Goal: Task Accomplishment & Management: Manage account settings

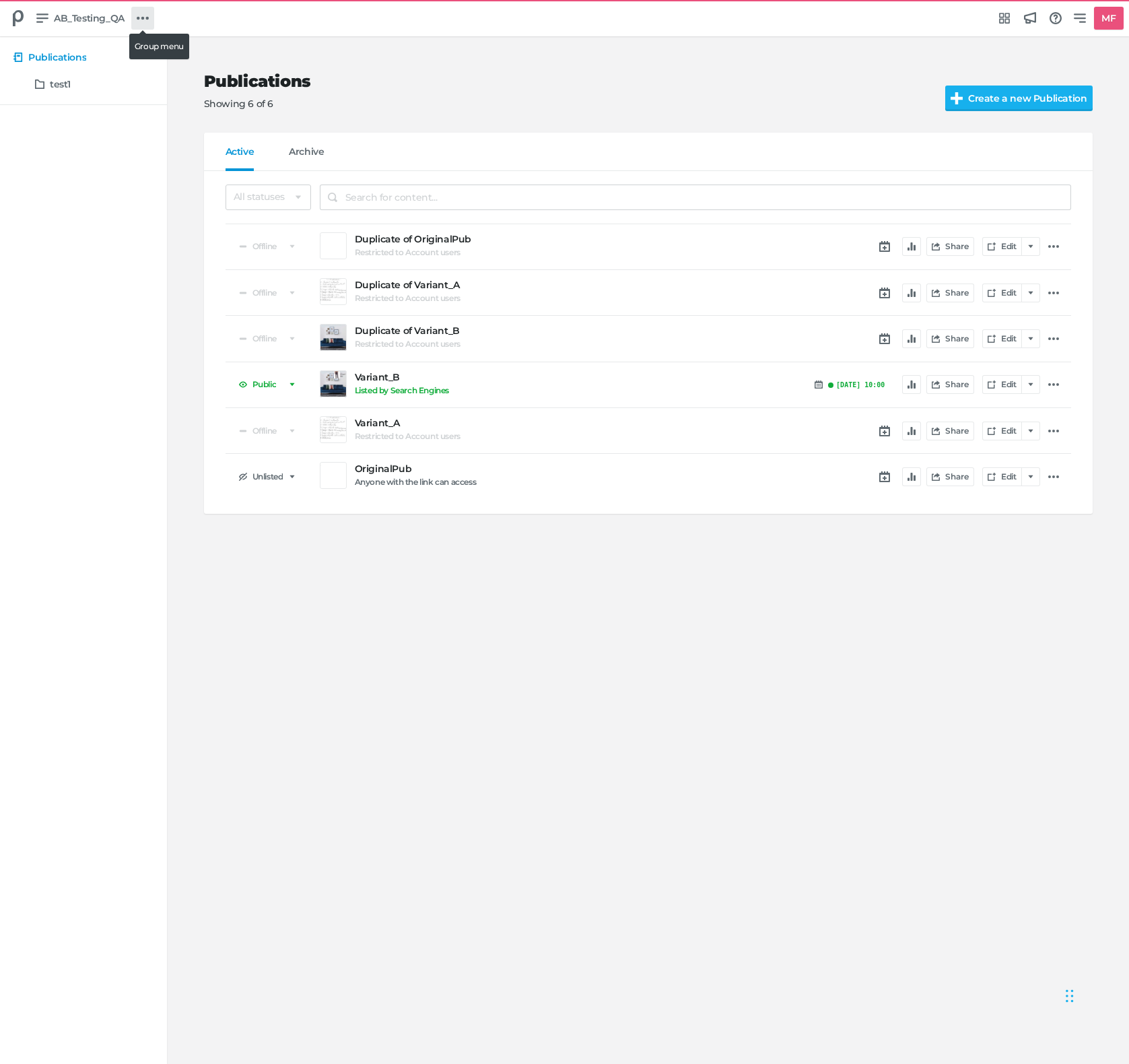
click at [141, 22] on icon at bounding box center [143, 19] width 12 height 12
click at [195, 157] on h5 "Product Libraries" at bounding box center [198, 161] width 79 height 11
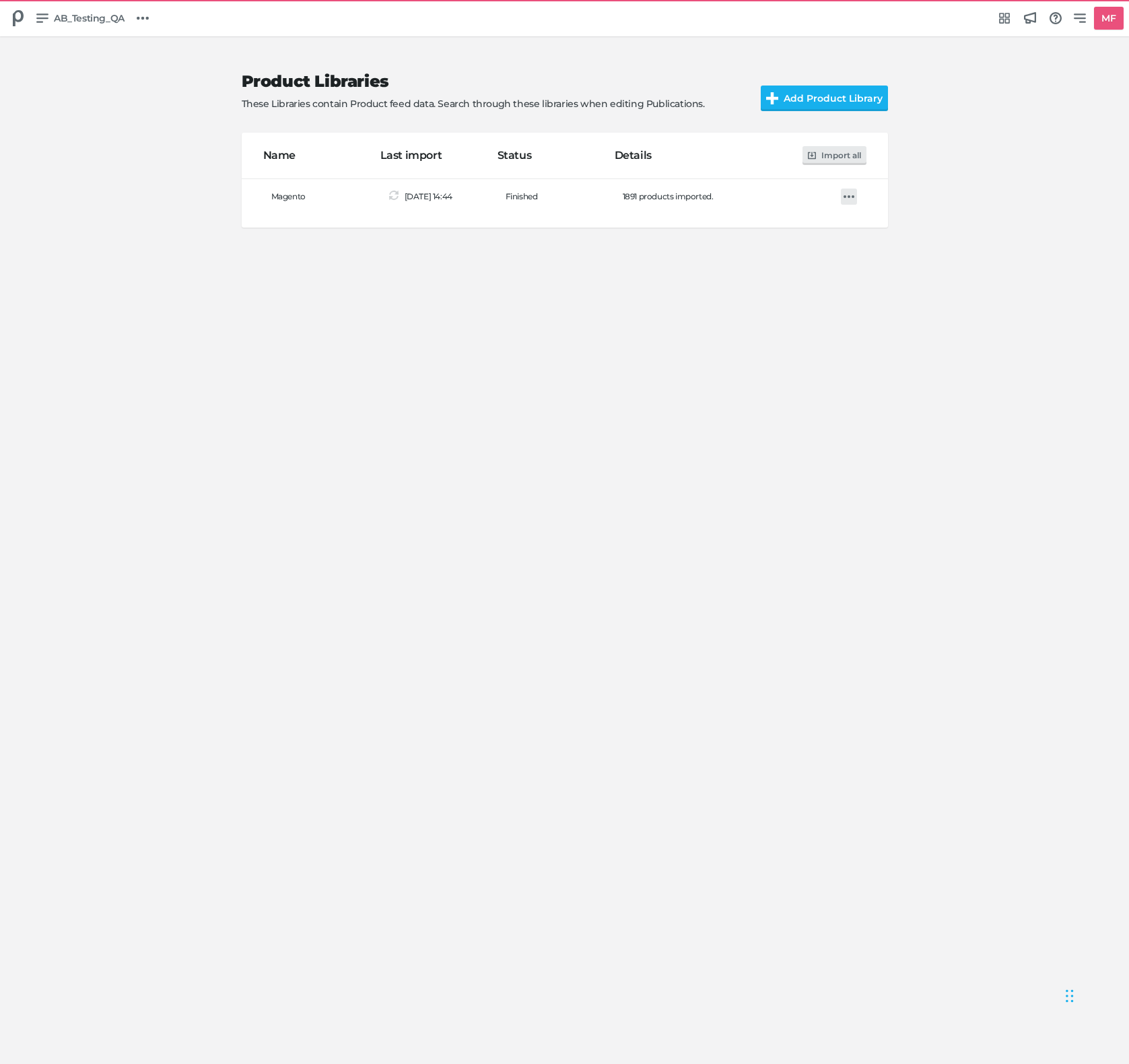
click at [849, 201] on icon at bounding box center [849, 197] width 11 height 11
click at [520, 331] on div "Import Edit Delete" at bounding box center [564, 532] width 1129 height 1064
click at [853, 193] on icon at bounding box center [849, 197] width 11 height 11
click at [879, 229] on h5 "Import" at bounding box center [886, 227] width 33 height 11
click at [682, 594] on div "Product Libraries These Libraries contain Product feed data. Search through the…" at bounding box center [564, 551] width 1129 height 1027
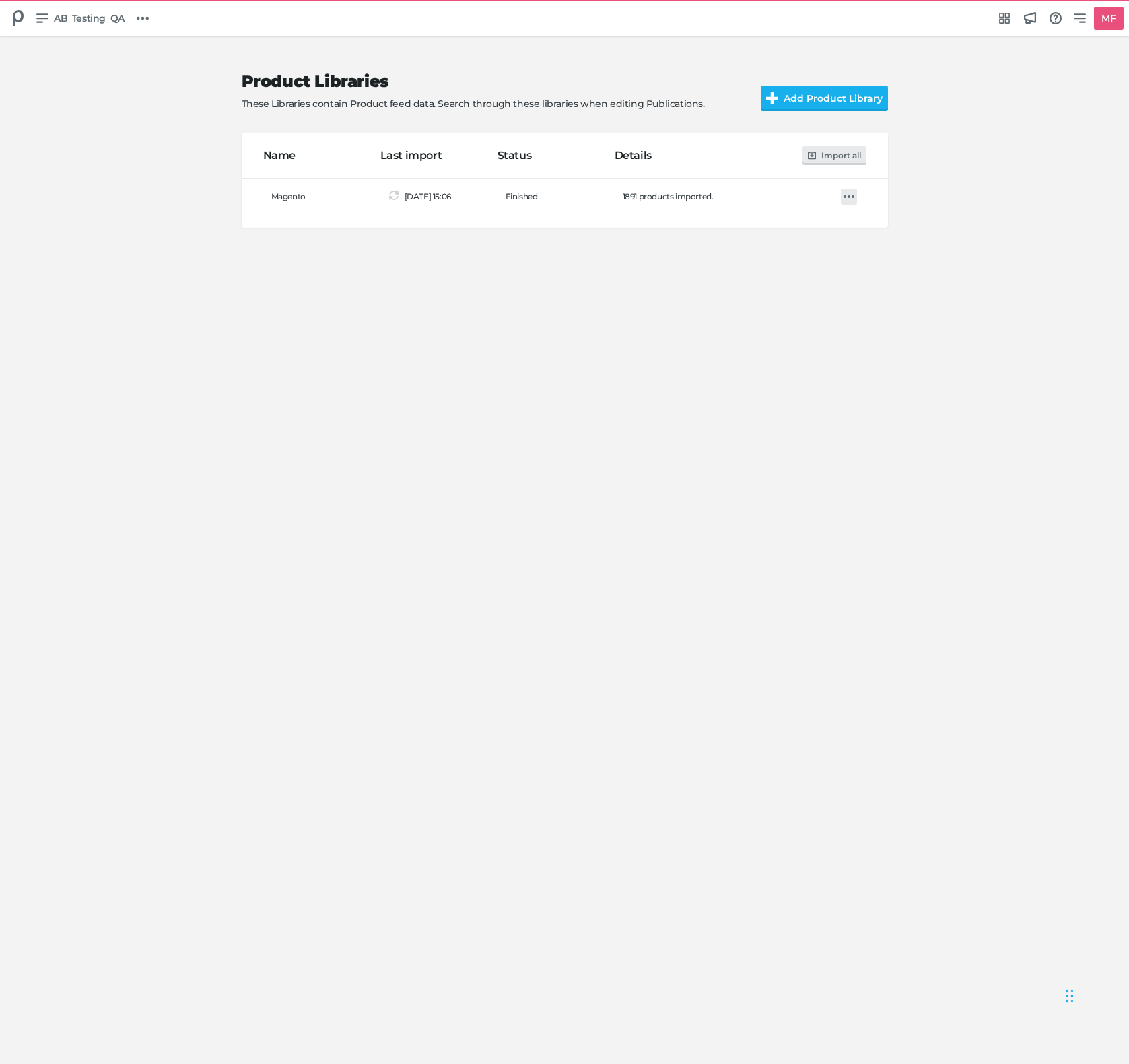
click at [844, 196] on icon at bounding box center [849, 196] width 11 height 3
click at [716, 309] on div "Import Edit Delete" at bounding box center [564, 532] width 1129 height 1064
click at [849, 195] on icon at bounding box center [849, 196] width 11 height 3
click at [886, 228] on h5 "Import" at bounding box center [886, 227] width 33 height 11
click at [258, 410] on div "Product Libraries These Libraries contain Product feed data. Search through the…" at bounding box center [564, 551] width 1129 height 1027
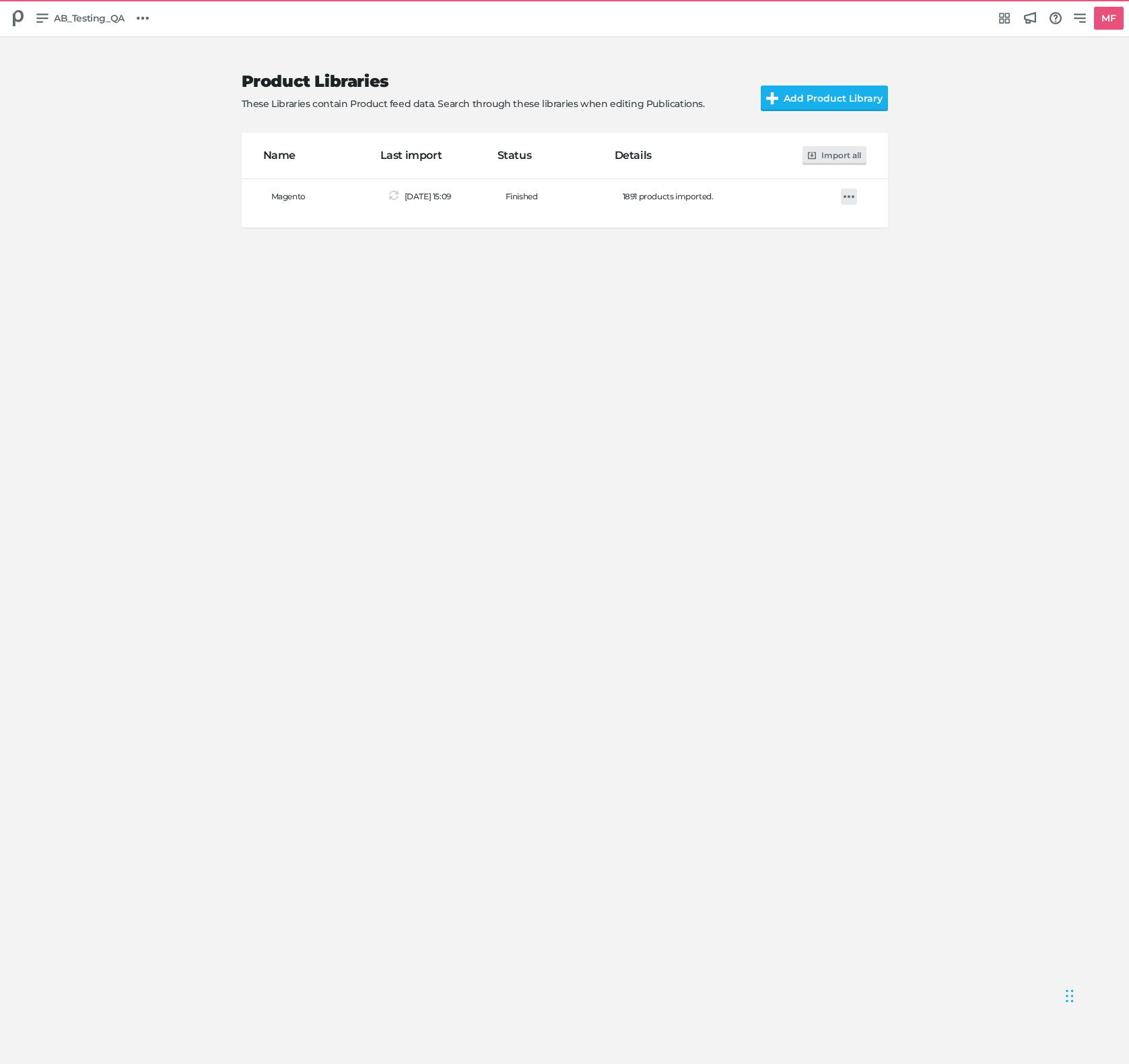
click at [849, 196] on icon at bounding box center [849, 196] width 11 height 3
click at [585, 337] on div "Import Edit Delete" at bounding box center [564, 532] width 1129 height 1064
click at [853, 199] on icon at bounding box center [849, 197] width 11 height 11
click at [872, 229] on h5 "Import" at bounding box center [886, 227] width 33 height 11
click at [625, 501] on div "Product Libraries These Libraries contain Product feed data. Search through the…" at bounding box center [564, 551] width 1129 height 1027
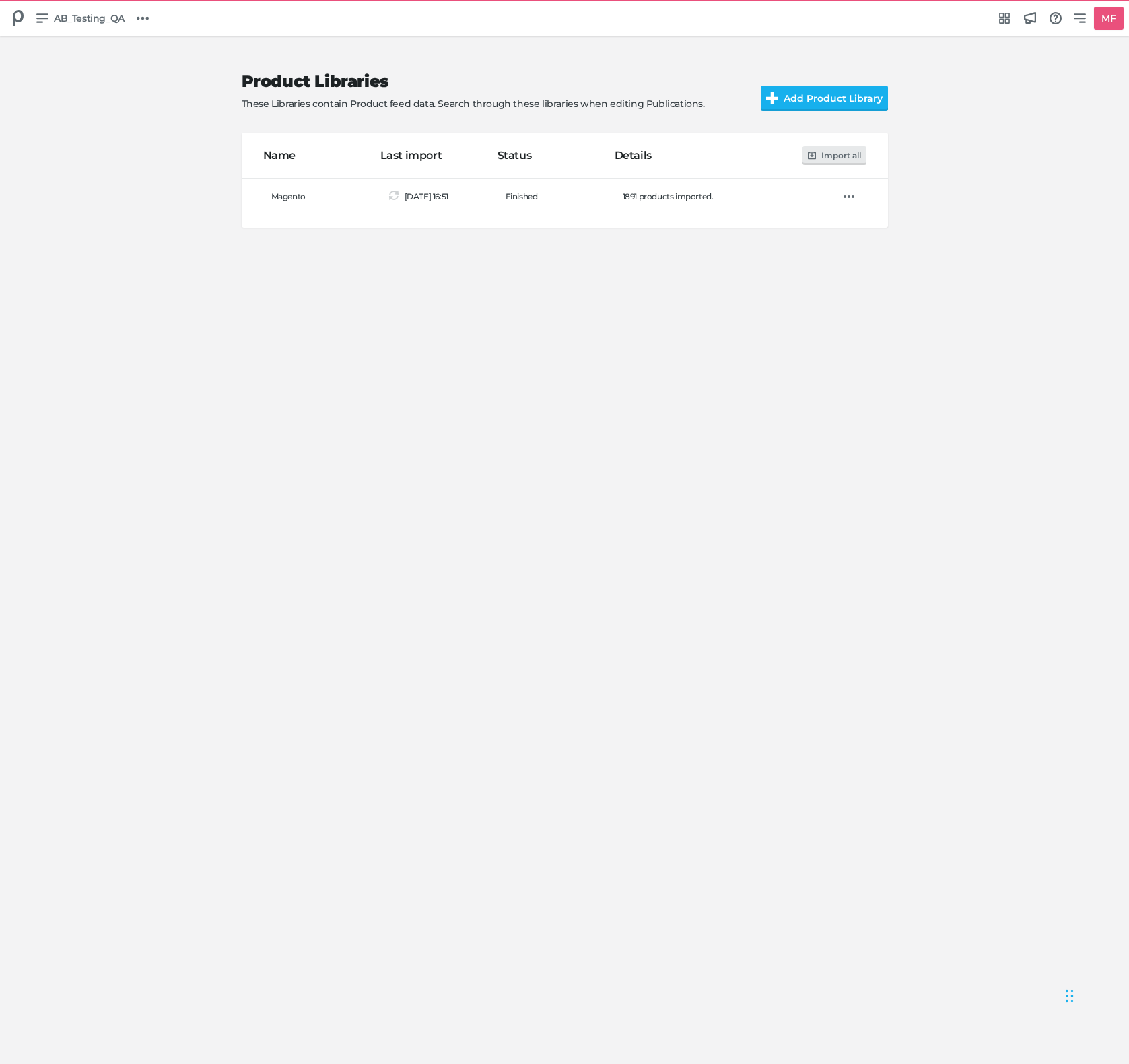
click at [412, 378] on div "Product Libraries These Libraries contain Product feed data. Search through the…" at bounding box center [564, 551] width 1129 height 1027
click at [515, 398] on div "Product Libraries These Libraries contain Product feed data. Search through the…" at bounding box center [564, 551] width 1129 height 1027
click at [846, 203] on link at bounding box center [849, 197] width 16 height 16
click at [862, 227] on icon at bounding box center [859, 228] width 10 height 10
click at [847, 195] on icon at bounding box center [849, 197] width 11 height 11
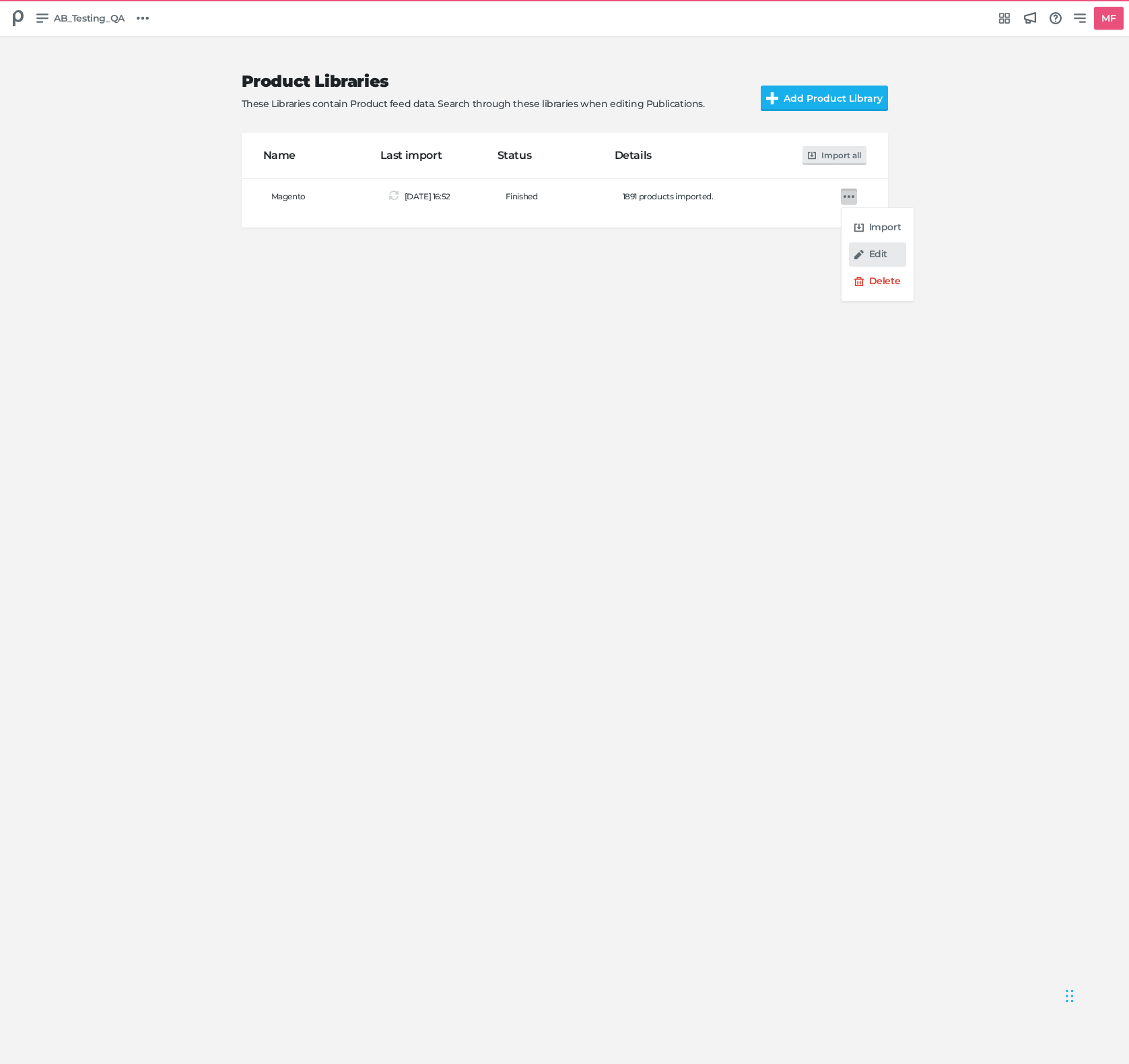
click at [863, 251] on icon at bounding box center [859, 254] width 10 height 10
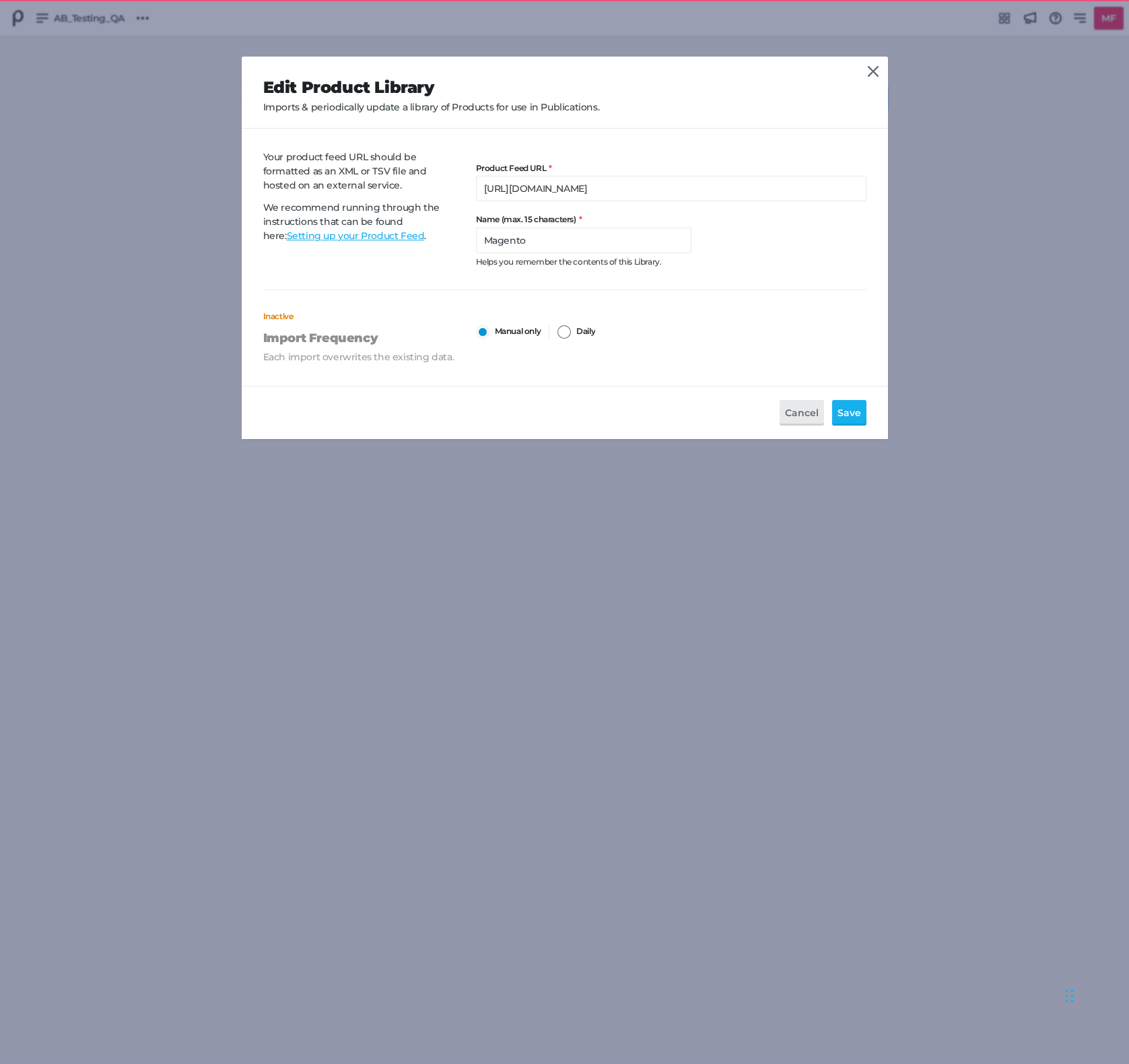
click at [568, 331] on div at bounding box center [564, 332] width 13 height 13
click at [557, 326] on input "Daily" at bounding box center [557, 326] width 0 height 0
select select "2"
select select "Etc/UTC"
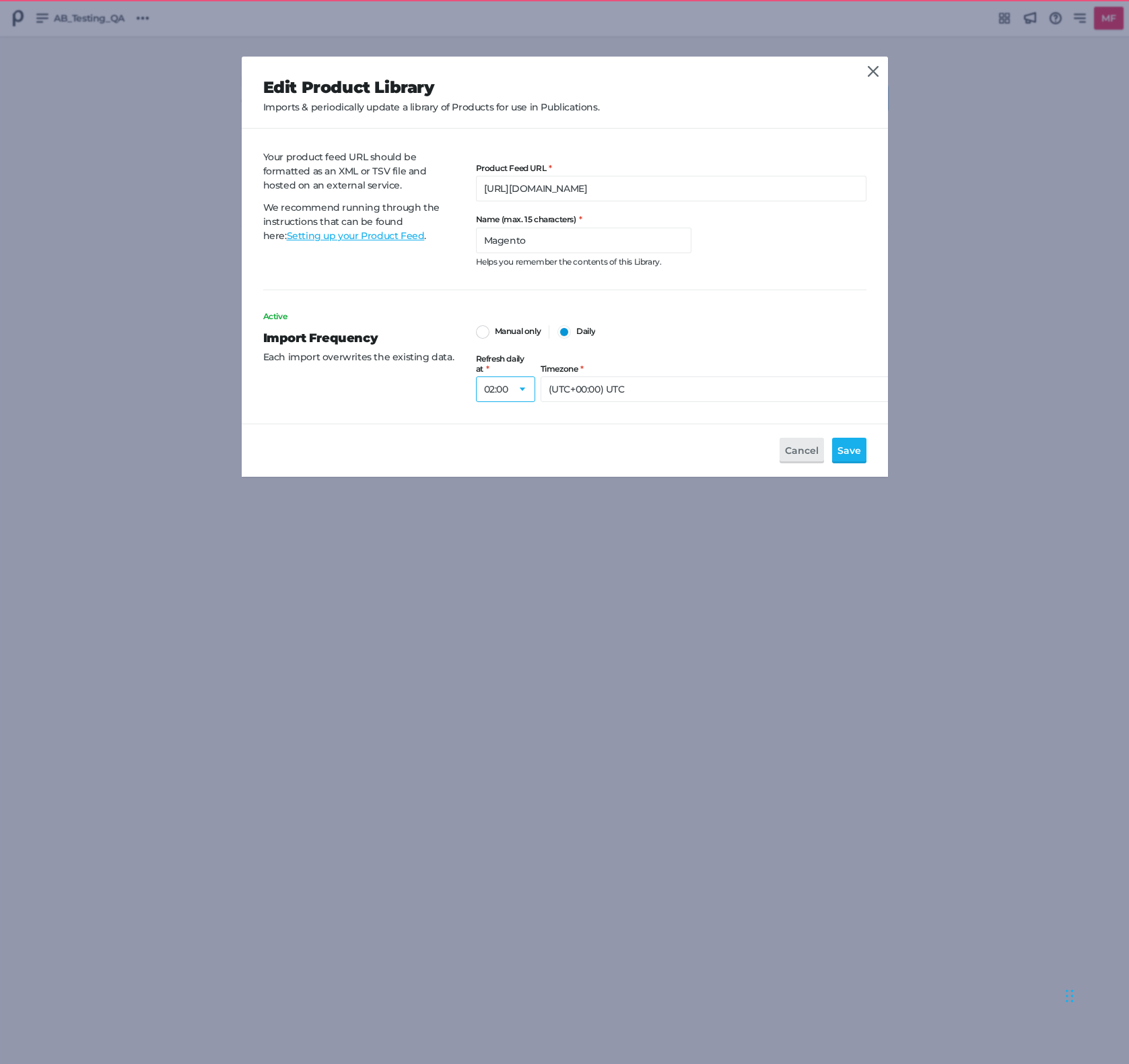
click at [523, 386] on select "00:00 01:00 02:00 03:00 04:00 05:00 06:00 07:00 08:00 09:00 10:00 11:00 12:00 1…" at bounding box center [505, 389] width 59 height 26
select select "10"
click at [476, 377] on select "00:00 01:00 02:00 03:00 04:00 05:00 06:00 07:00 08:00 09:00 10:00 11:00 12:00 1…" at bounding box center [505, 389] width 59 height 26
click at [857, 443] on span "Save" at bounding box center [849, 450] width 24 height 15
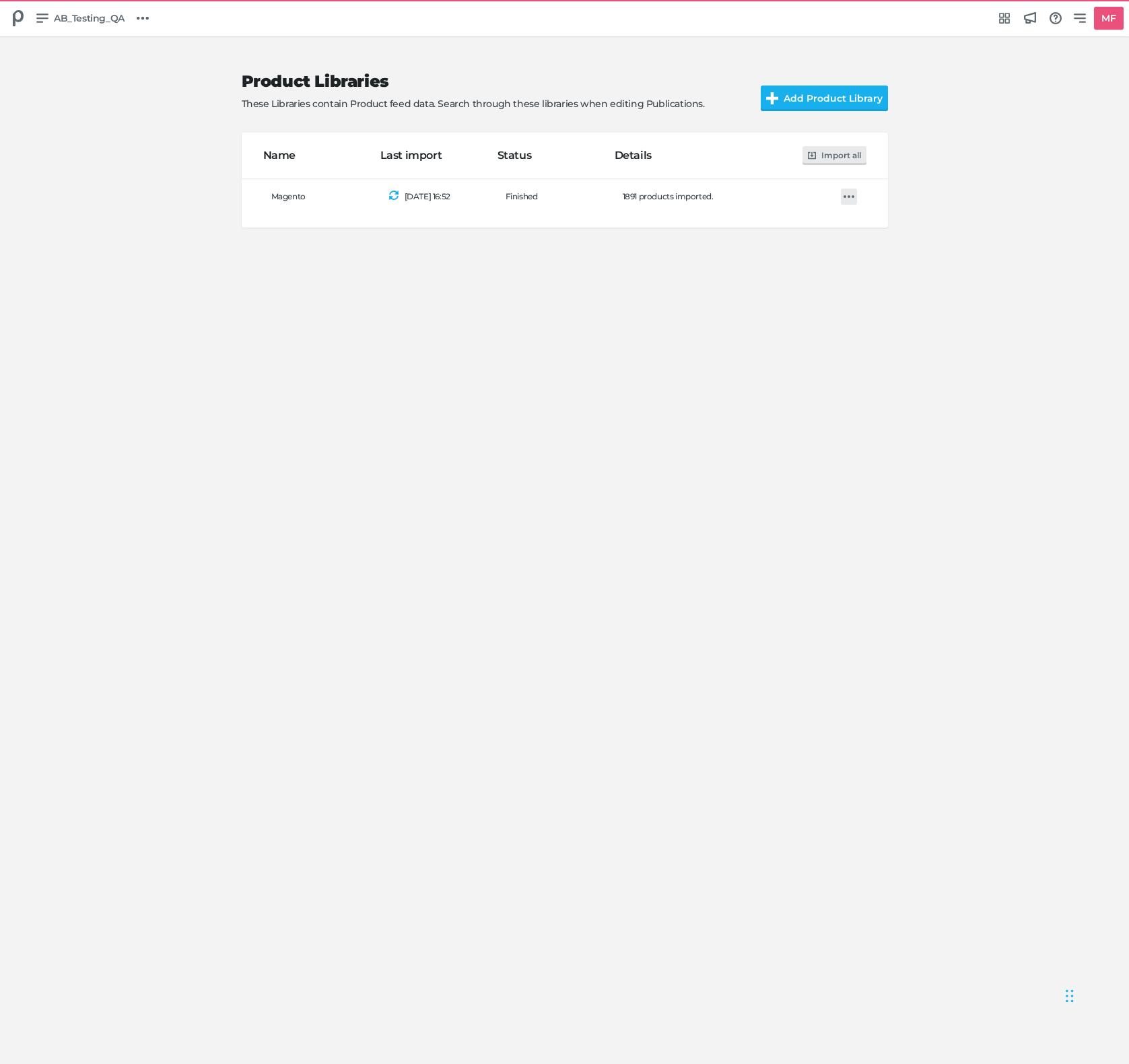
click at [853, 200] on icon at bounding box center [849, 197] width 11 height 11
click at [864, 246] on link "Edit" at bounding box center [879, 254] width 58 height 24
select select "10"
select select "Etc/UTC"
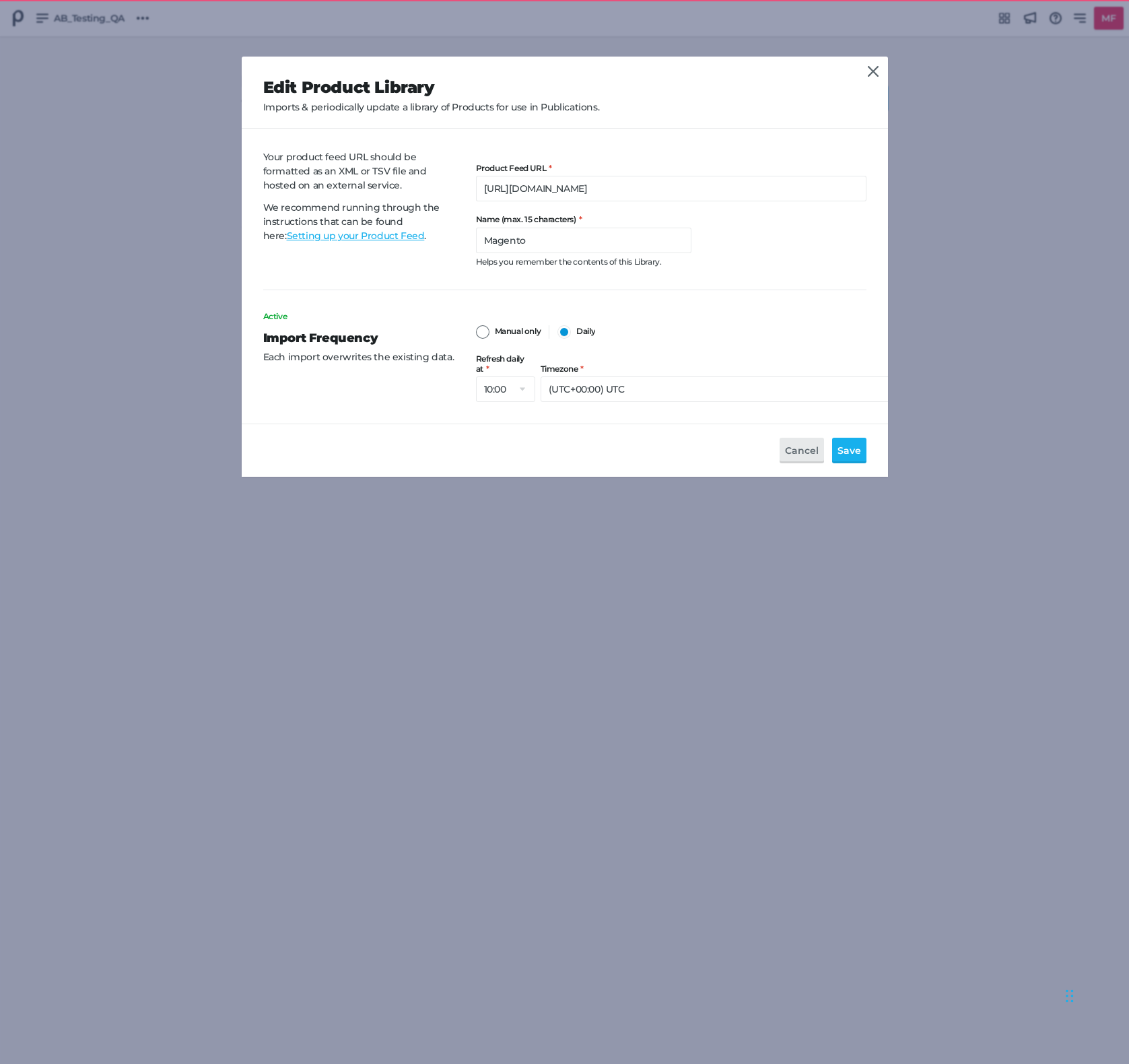
click at [477, 329] on div at bounding box center [482, 332] width 13 height 13
click at [476, 326] on input "Manual only" at bounding box center [476, 326] width 0 height 0
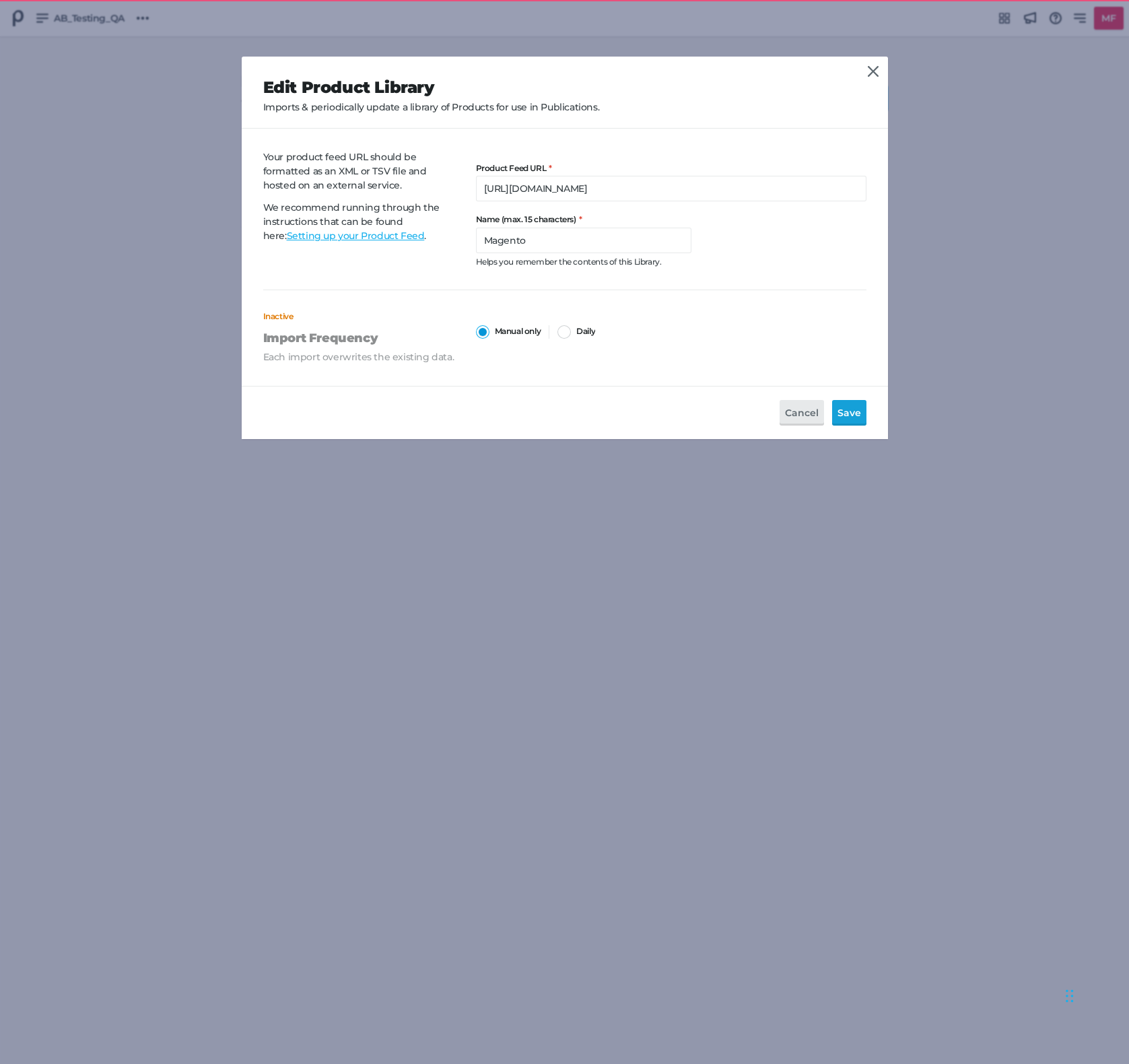
click at [854, 415] on span "Save" at bounding box center [849, 413] width 24 height 15
